Goal: Communication & Community: Answer question/provide support

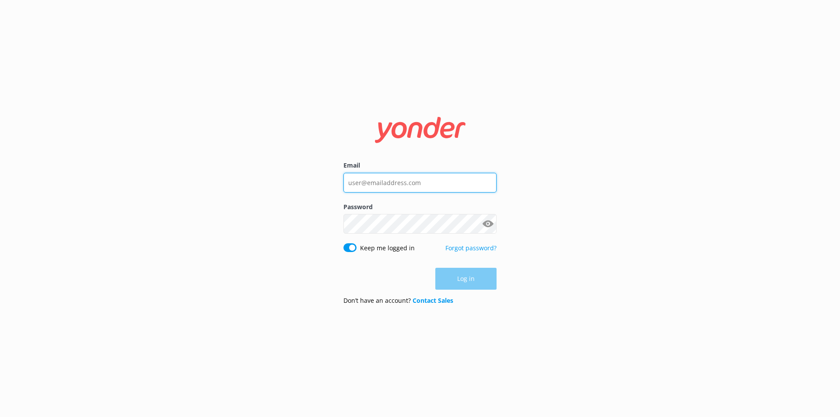
type input "[EMAIL_ADDRESS][DOMAIN_NAME]"
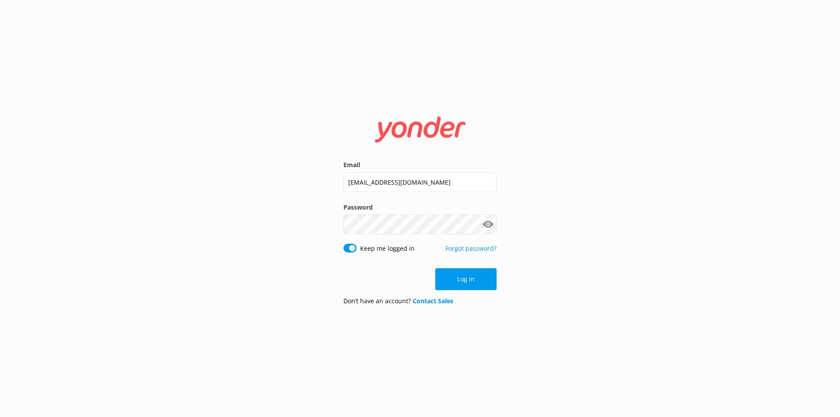
click at [459, 278] on button "Log in" at bounding box center [466, 279] width 61 height 22
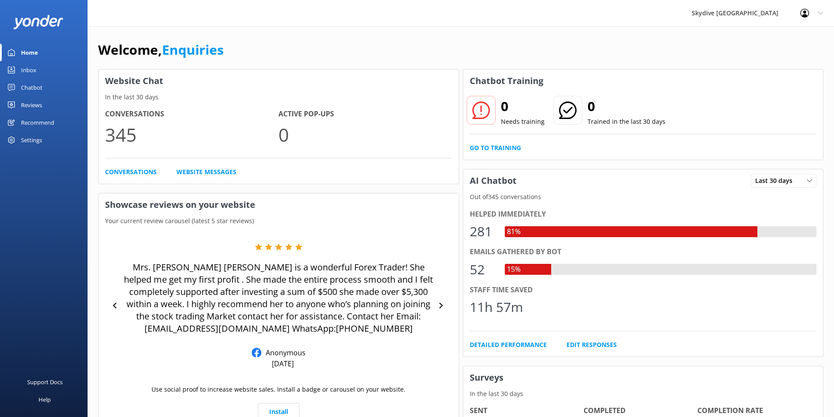
click at [44, 67] on link "Inbox" at bounding box center [44, 70] width 88 height 18
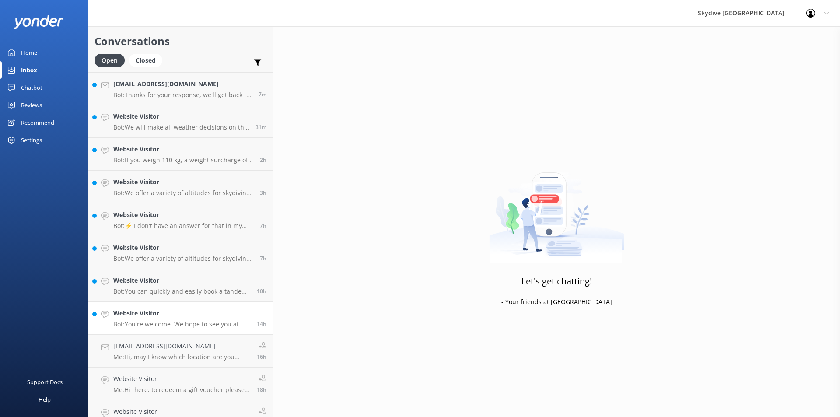
click at [158, 313] on h4 "Website Visitor" at bounding box center [181, 314] width 137 height 10
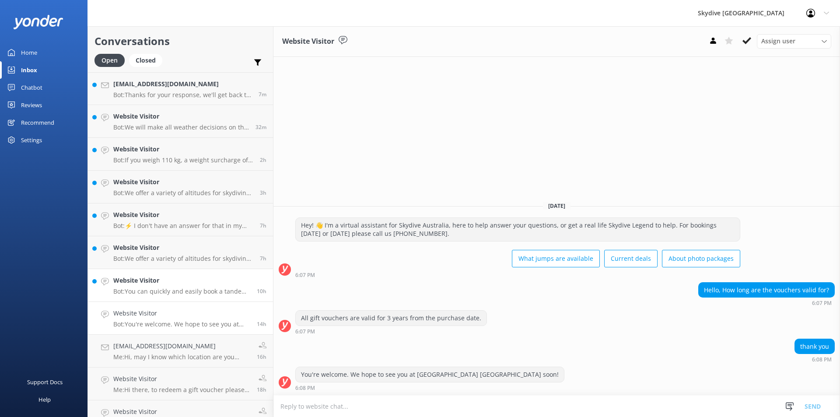
click at [140, 279] on h4 "Website Visitor" at bounding box center [181, 281] width 137 height 10
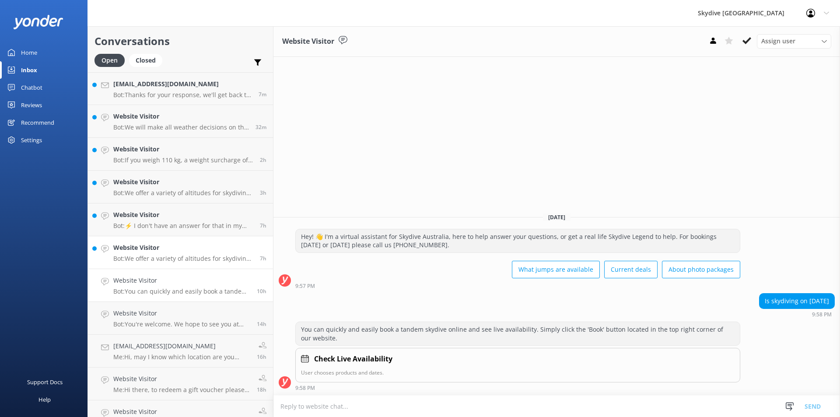
click at [141, 253] on div "Website Visitor Bot: We offer a variety of altitudes for skydiving, with all dr…" at bounding box center [183, 252] width 140 height 19
click at [141, 220] on h4 "Website Visitor" at bounding box center [183, 215] width 140 height 10
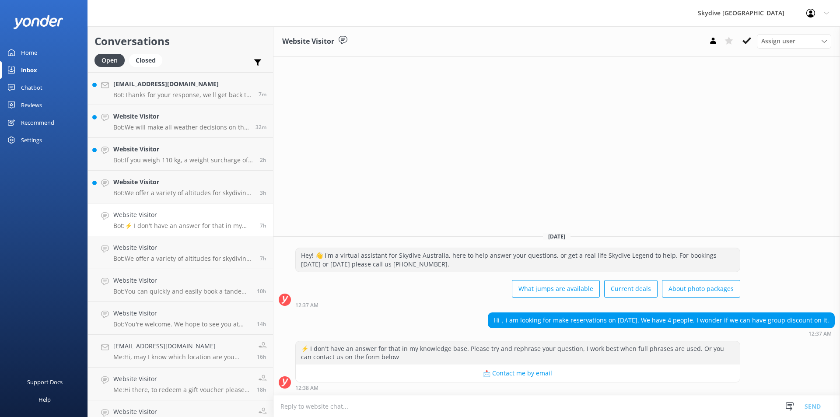
click at [296, 407] on textarea at bounding box center [557, 406] width 567 height 21
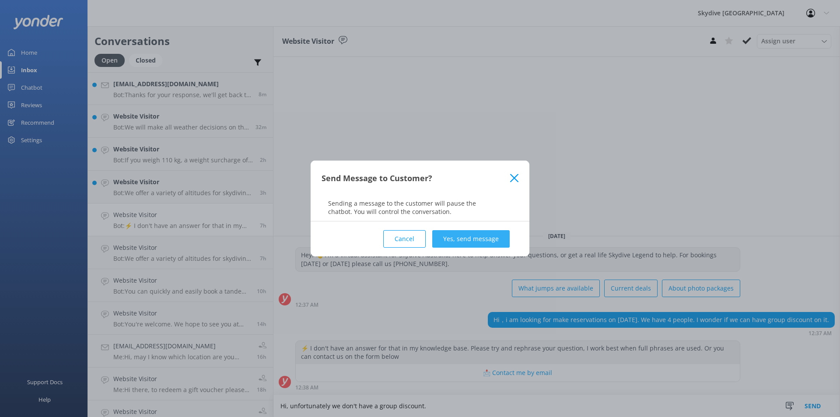
type textarea "Hi, unfortunately we don't have a group discount."
click at [474, 239] on button "Yes, send message" at bounding box center [470, 239] width 77 height 18
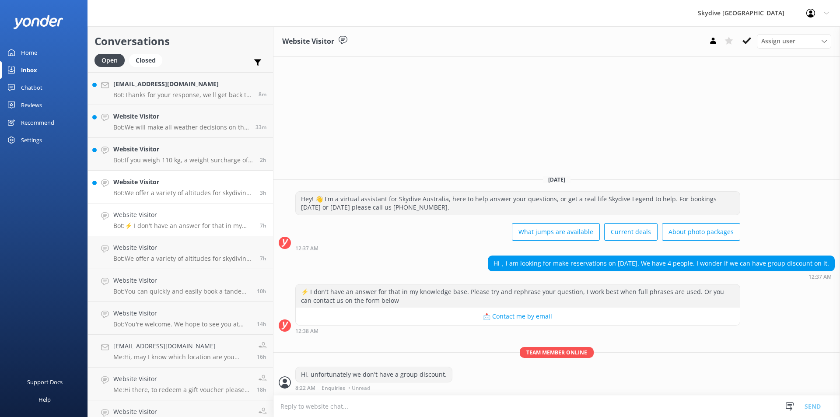
click at [121, 188] on div "Website Visitor Bot: We offer a variety of altitudes for skydiving, with all dr…" at bounding box center [183, 186] width 140 height 19
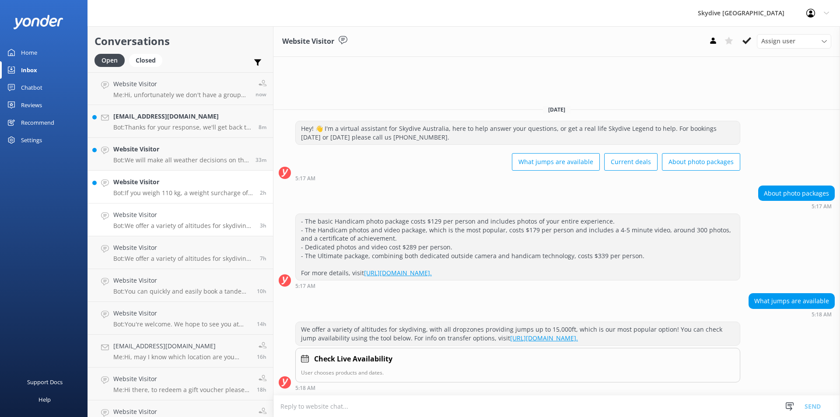
click at [115, 178] on h4 "Website Visitor" at bounding box center [183, 182] width 140 height 10
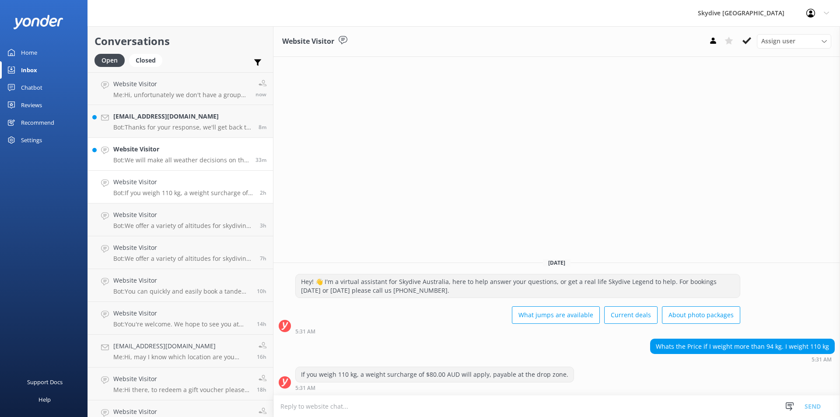
click at [135, 159] on p "Bot: We will make all weather decisions on the day of the skydive. We never rec…" at bounding box center [181, 160] width 136 height 8
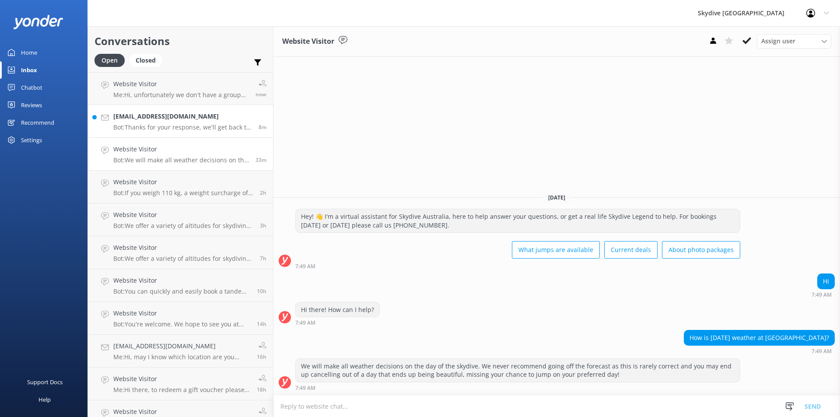
click at [151, 120] on h4 "[EMAIL_ADDRESS][DOMAIN_NAME]" at bounding box center [182, 117] width 139 height 10
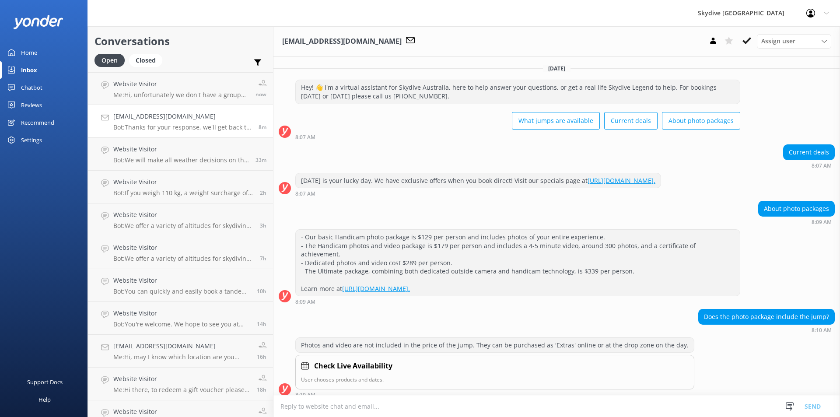
scroll to position [172, 0]
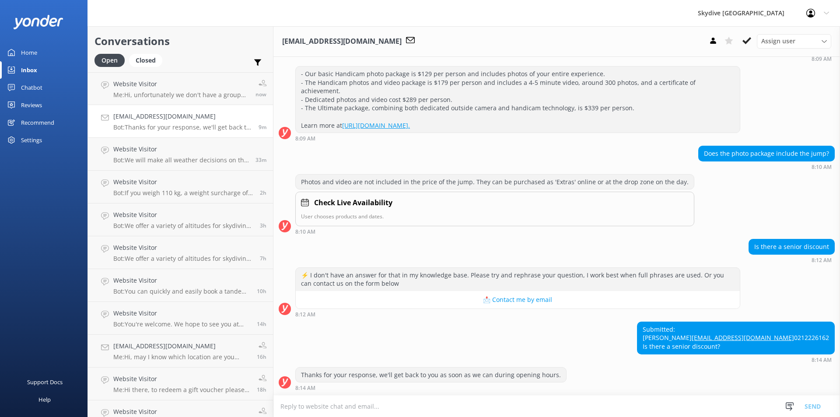
click at [305, 405] on textarea at bounding box center [557, 406] width 567 height 21
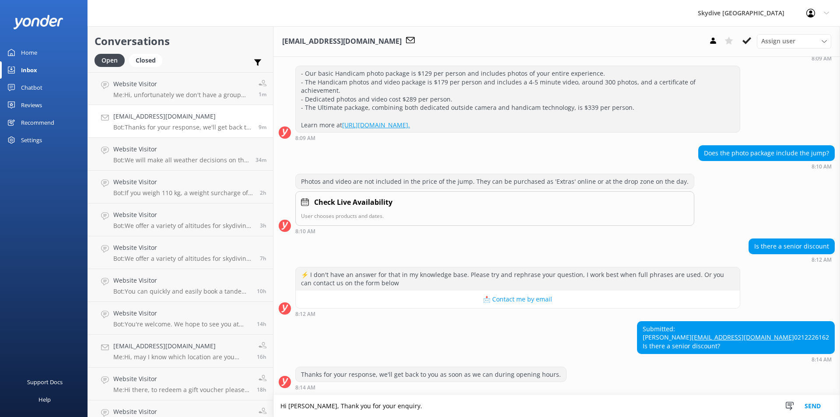
click at [391, 405] on textarea "Hi [PERSON_NAME], Thank you for your enquiry." at bounding box center [557, 406] width 567 height 22
click at [495, 407] on textarea "Hi [PERSON_NAME], Thank you for your enquiry. Unfortunately we don't have a sen…" at bounding box center [557, 406] width 567 height 22
click at [517, 408] on textarea "Hi [PERSON_NAME], Thank you for your enquiry. Unfortunately we don't have a sen…" at bounding box center [557, 406] width 567 height 22
click at [524, 404] on textarea "Hi [PERSON_NAME], Thank you for your enquiry. Unfortunately we don't have a sen…" at bounding box center [557, 406] width 567 height 22
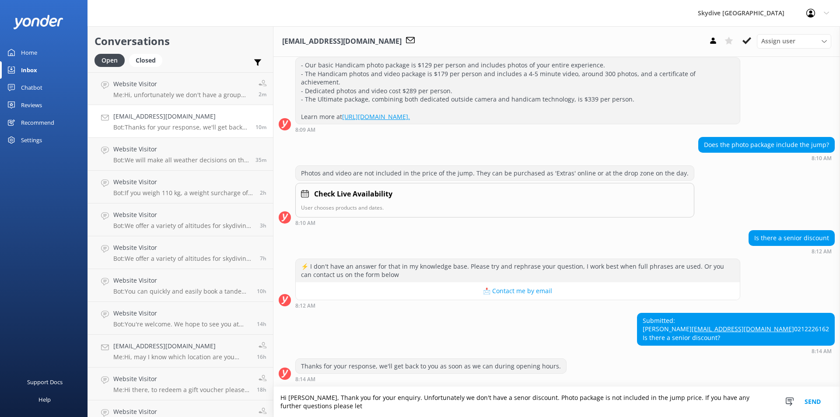
scroll to position [181, 0]
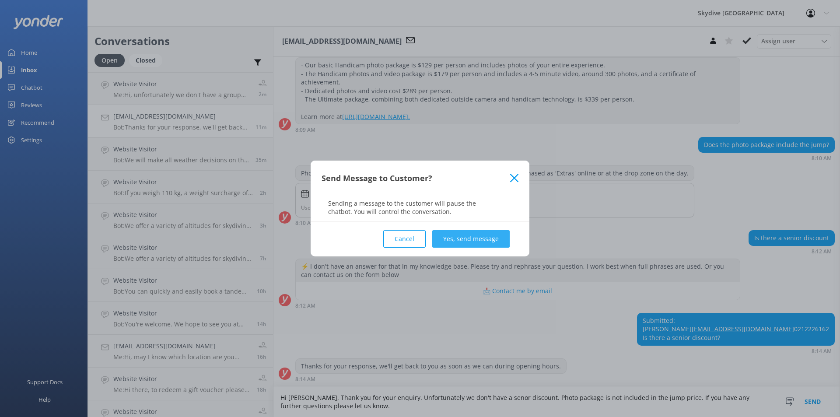
type textarea "Hi [PERSON_NAME], Thank you for your enquiry. Unfortunately we don't have a sen…"
click at [475, 235] on button "Yes, send message" at bounding box center [470, 239] width 77 height 18
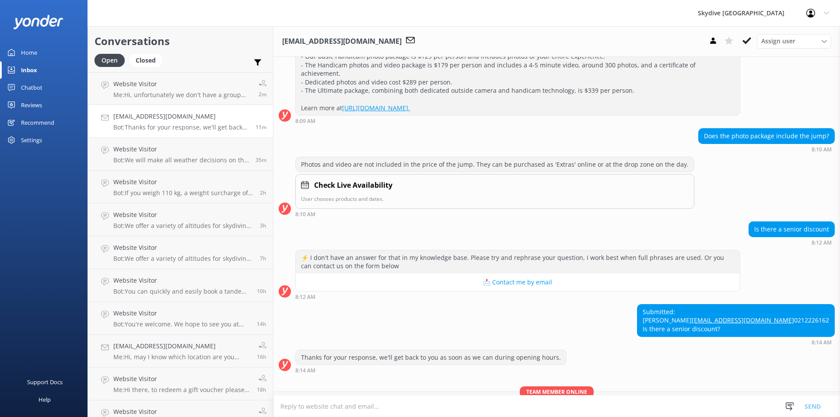
scroll to position [237, 0]
